Goal: Browse casually

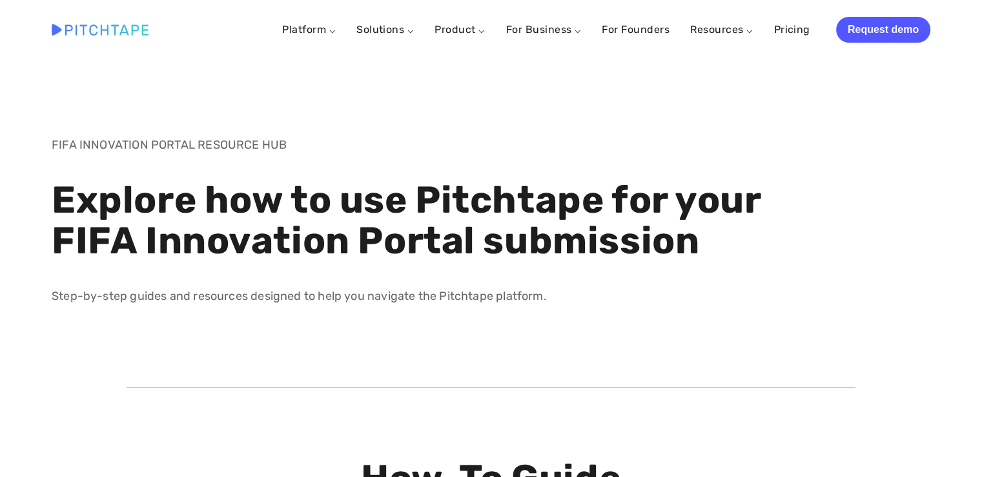
click at [309, 209] on h1 "Explore how to use Pitchtape for your FIFA Innovation Portal submission" at bounding box center [416, 221] width 728 height 83
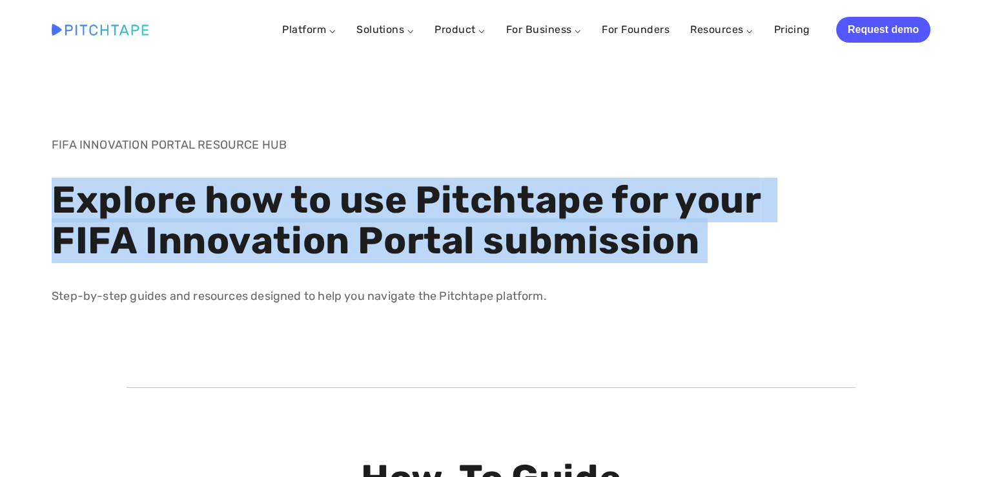
click at [309, 209] on h1 "Explore how to use Pitchtape for your FIFA Innovation Portal submission" at bounding box center [416, 221] width 728 height 83
click at [312, 212] on h1 "Explore how to use Pitchtape for your FIFA Innovation Portal submission" at bounding box center [416, 221] width 728 height 83
click at [347, 214] on h1 "Explore how to use Pitchtape for your FIFA Innovation Portal submission" at bounding box center [416, 221] width 728 height 83
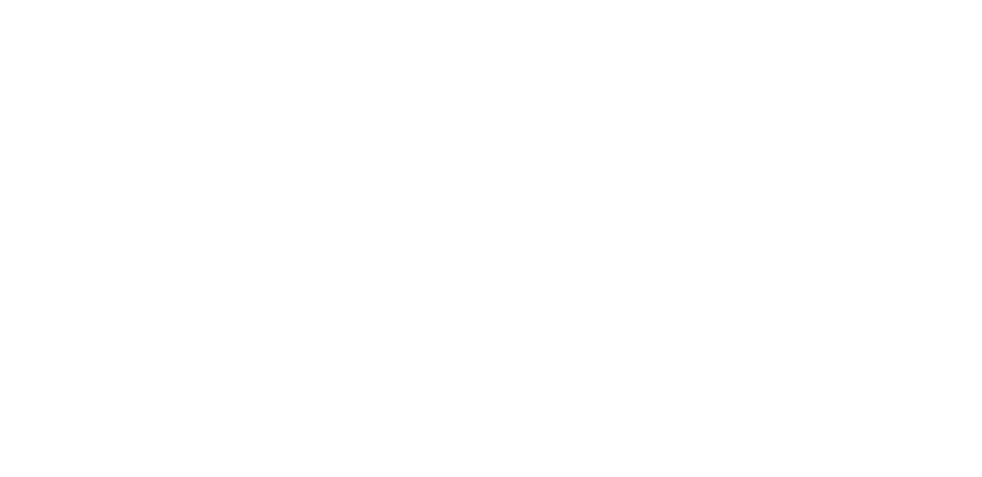
scroll to position [507, 0]
click at [65, 237] on div at bounding box center [491, 263] width 901 height 432
click at [125, 274] on div at bounding box center [491, 263] width 750 height 432
